Goal: Information Seeking & Learning: Check status

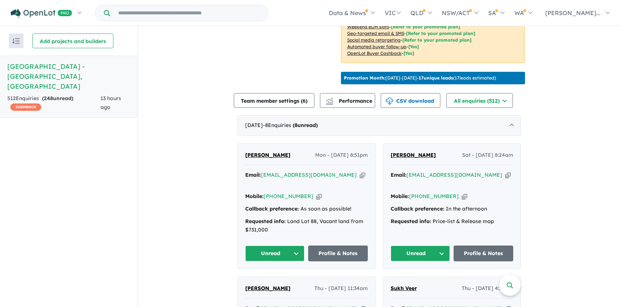
scroll to position [253, 0]
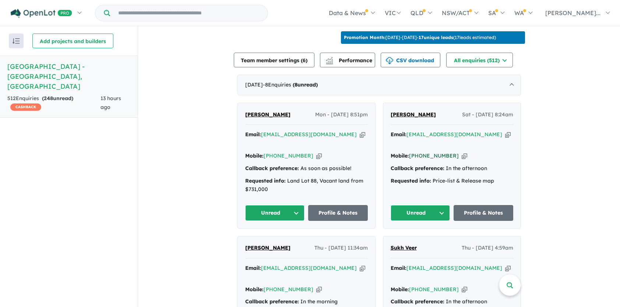
drag, startPoint x: 387, startPoint y: 111, endPoint x: 448, endPoint y: 145, distance: 70.4
click at [448, 145] on div "[PERSON_NAME] - [DATE] 8:24am Email: [EMAIL_ADDRESS][DOMAIN_NAME] Copied! Mobil…" at bounding box center [452, 166] width 137 height 126
copy div "[PERSON_NAME] - [DATE] 8:24am Email: [EMAIL_ADDRESS][DOMAIN_NAME] Copied! Mobil…"
drag, startPoint x: 387, startPoint y: 110, endPoint x: 449, endPoint y: 141, distance: 69.7
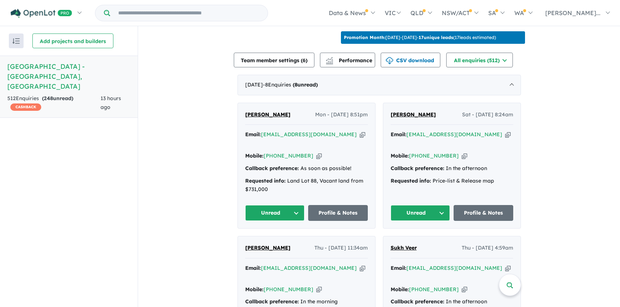
click at [449, 141] on div "[PERSON_NAME] - [DATE] 8:24am Email: [EMAIL_ADDRESS][DOMAIN_NAME] Copied! Mobil…" at bounding box center [452, 166] width 137 height 126
copy div "[PERSON_NAME] - [DATE] 8:24am Email: [EMAIL_ADDRESS][DOMAIN_NAME] Copied! Mobil…"
drag, startPoint x: 152, startPoint y: 214, endPoint x: 181, endPoint y: 215, distance: 28.8
drag, startPoint x: 242, startPoint y: 109, endPoint x: 309, endPoint y: 138, distance: 73.0
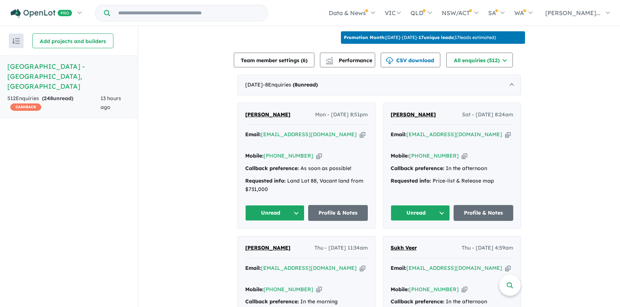
click at [309, 138] on div "[PERSON_NAME] Mon - [DATE] 8:51pm Email: [EMAIL_ADDRESS][DOMAIN_NAME] Copied! M…" at bounding box center [306, 166] width 137 height 126
copy div "[PERSON_NAME] Mon - [DATE] 8:51pm Email: [EMAIL_ADDRESS][DOMAIN_NAME] Copied! M…"
